Goal: Navigation & Orientation: Find specific page/section

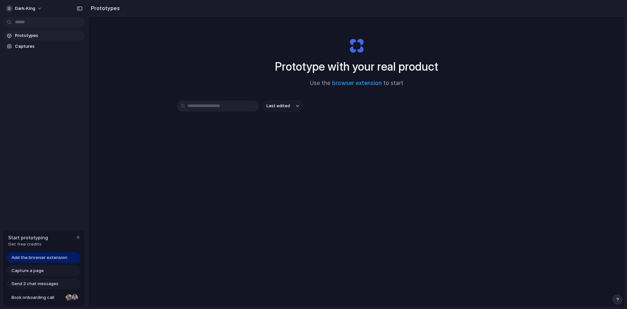
click at [281, 106] on span "Last edited" at bounding box center [279, 106] width 24 height 7
click at [238, 145] on div "Last edited Last created Alphabetical" at bounding box center [313, 154] width 627 height 309
click at [80, 237] on div "button" at bounding box center [77, 237] width 5 height 5
click at [218, 105] on input "text" at bounding box center [218, 105] width 82 height 11
click at [47, 27] on body "dark-king Prototypes Captures Prototypes Prototype with your real product Use t…" at bounding box center [313, 154] width 627 height 309
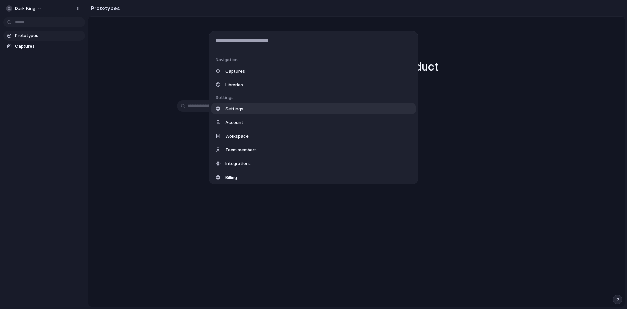
scroll to position [87, 0]
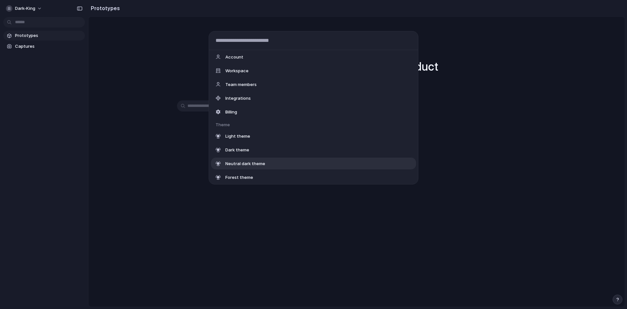
drag, startPoint x: 140, startPoint y: 166, endPoint x: 139, endPoint y: 162, distance: 4.4
click at [140, 166] on div "Actions Invite team member Navigation Captures Libraries Settings Settings Acco…" at bounding box center [313, 154] width 627 height 309
